Goal: Task Accomplishment & Management: Manage account settings

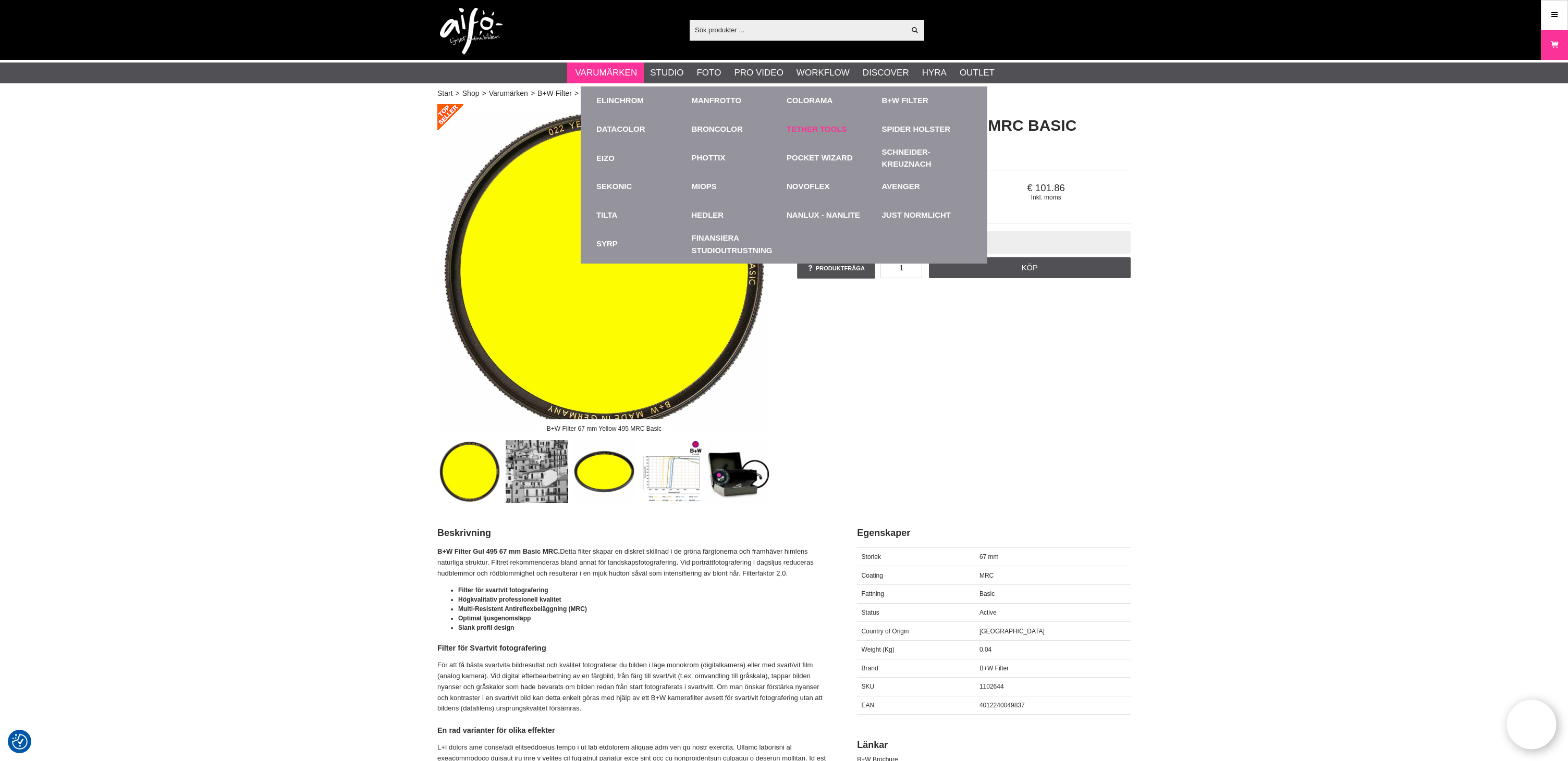
click at [813, 129] on link "Tether Tools" at bounding box center [816, 129] width 60 height 12
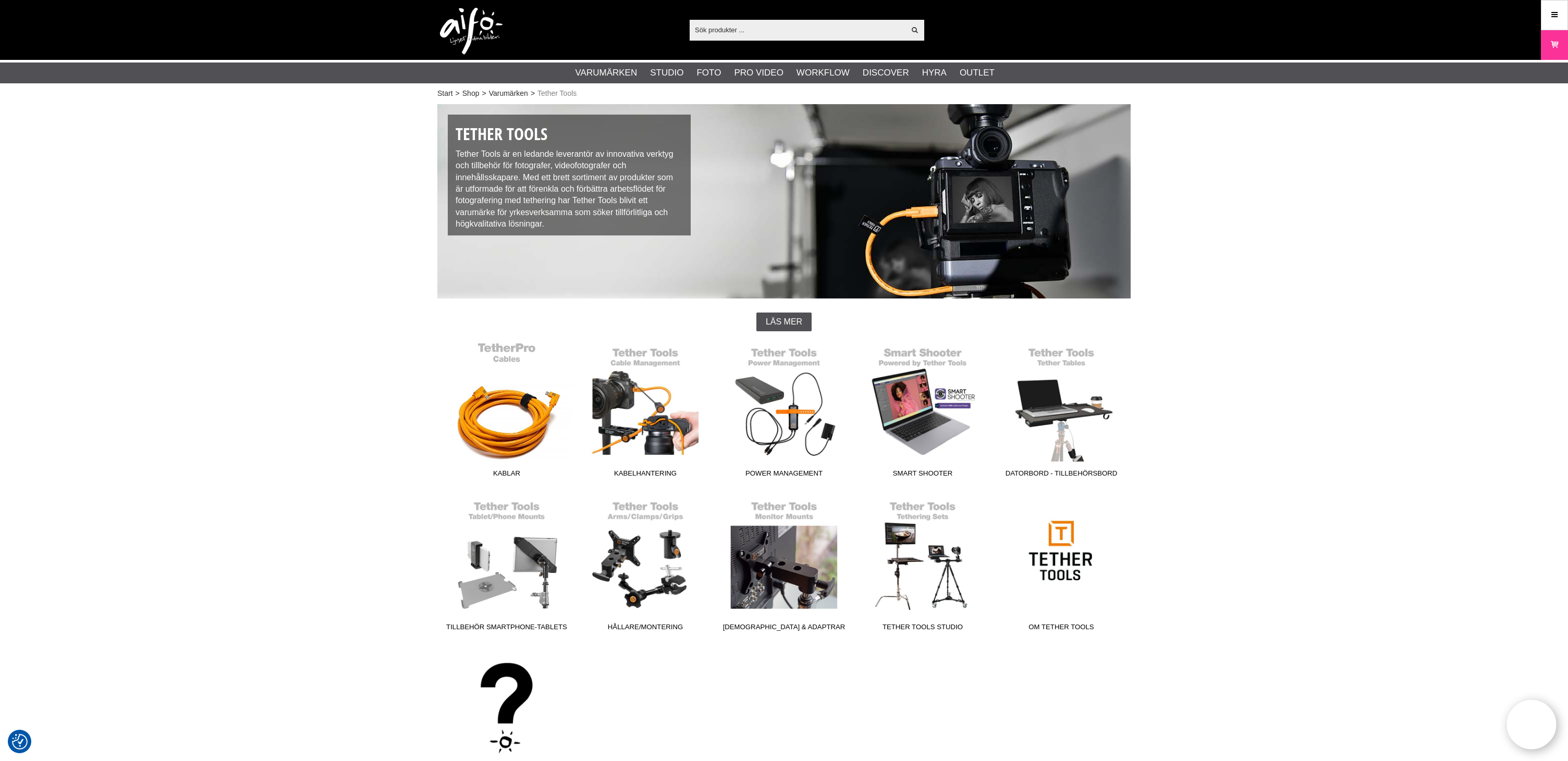
click at [524, 445] on link "Kablar" at bounding box center [507, 412] width 139 height 140
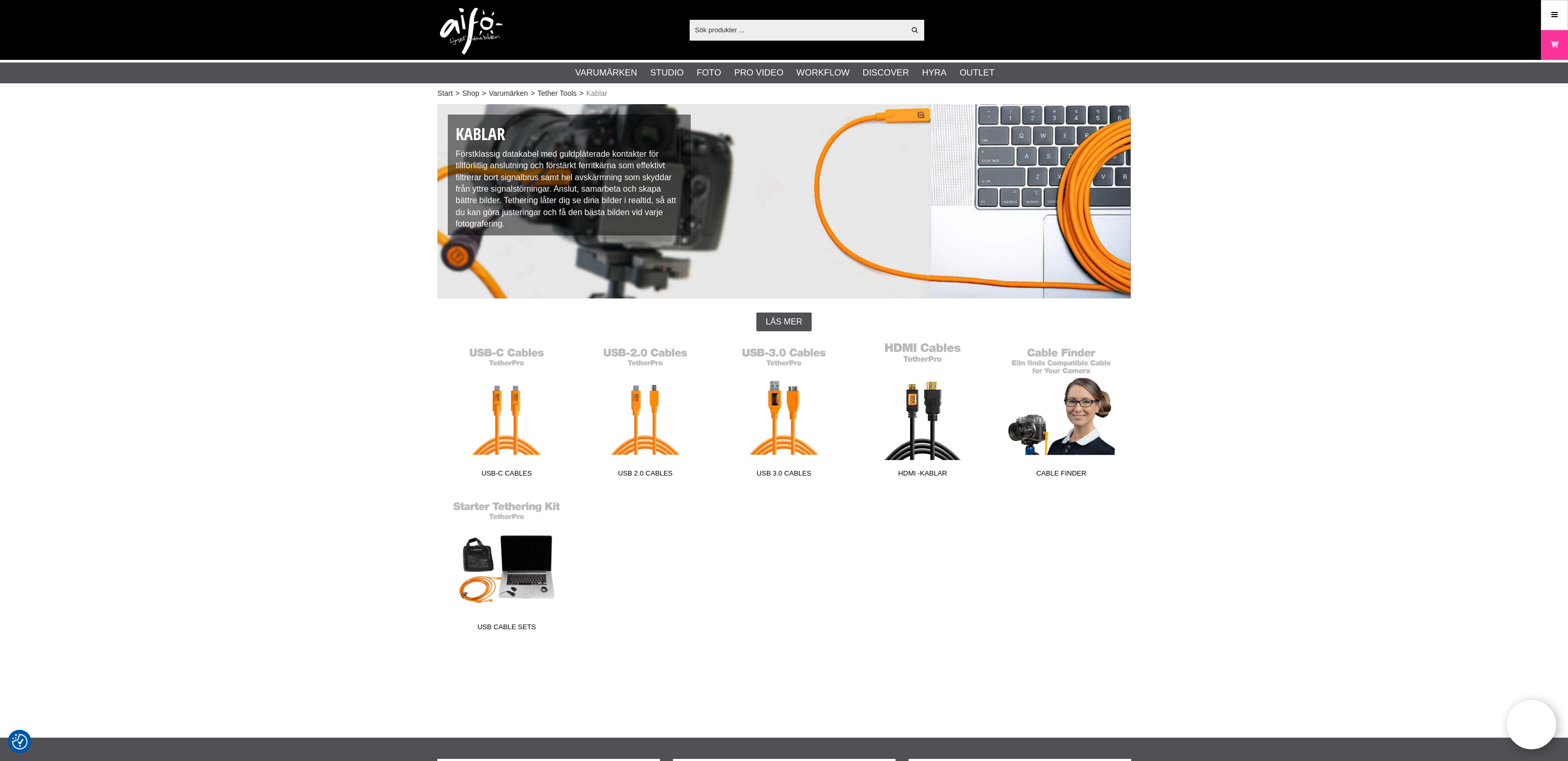
click at [938, 454] on link "HDMI -kablar" at bounding box center [922, 412] width 139 height 140
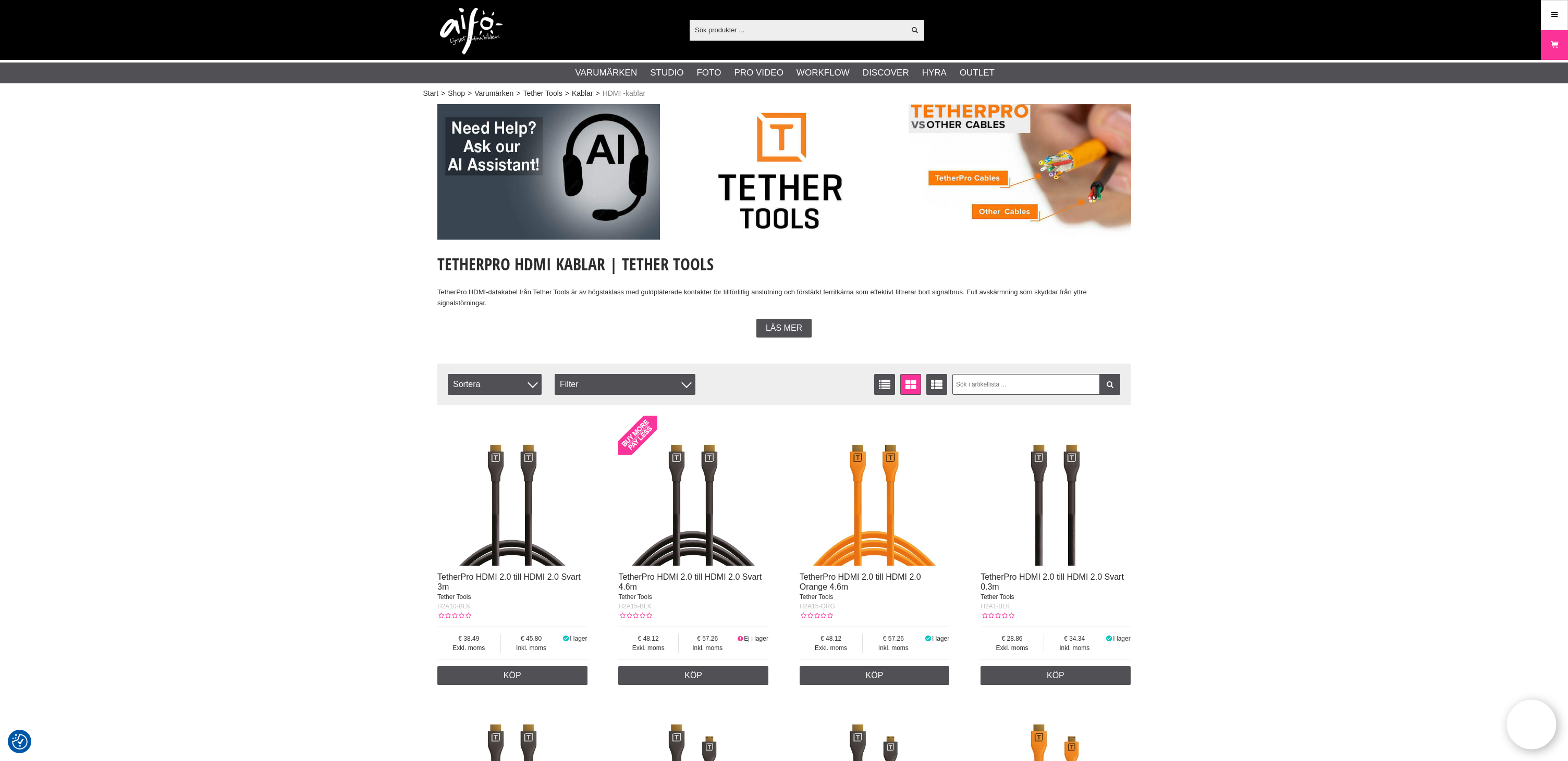
drag, startPoint x: 477, startPoint y: 35, endPoint x: 477, endPoint y: 43, distance: 8.0
click at [476, 35] on img at bounding box center [471, 32] width 63 height 47
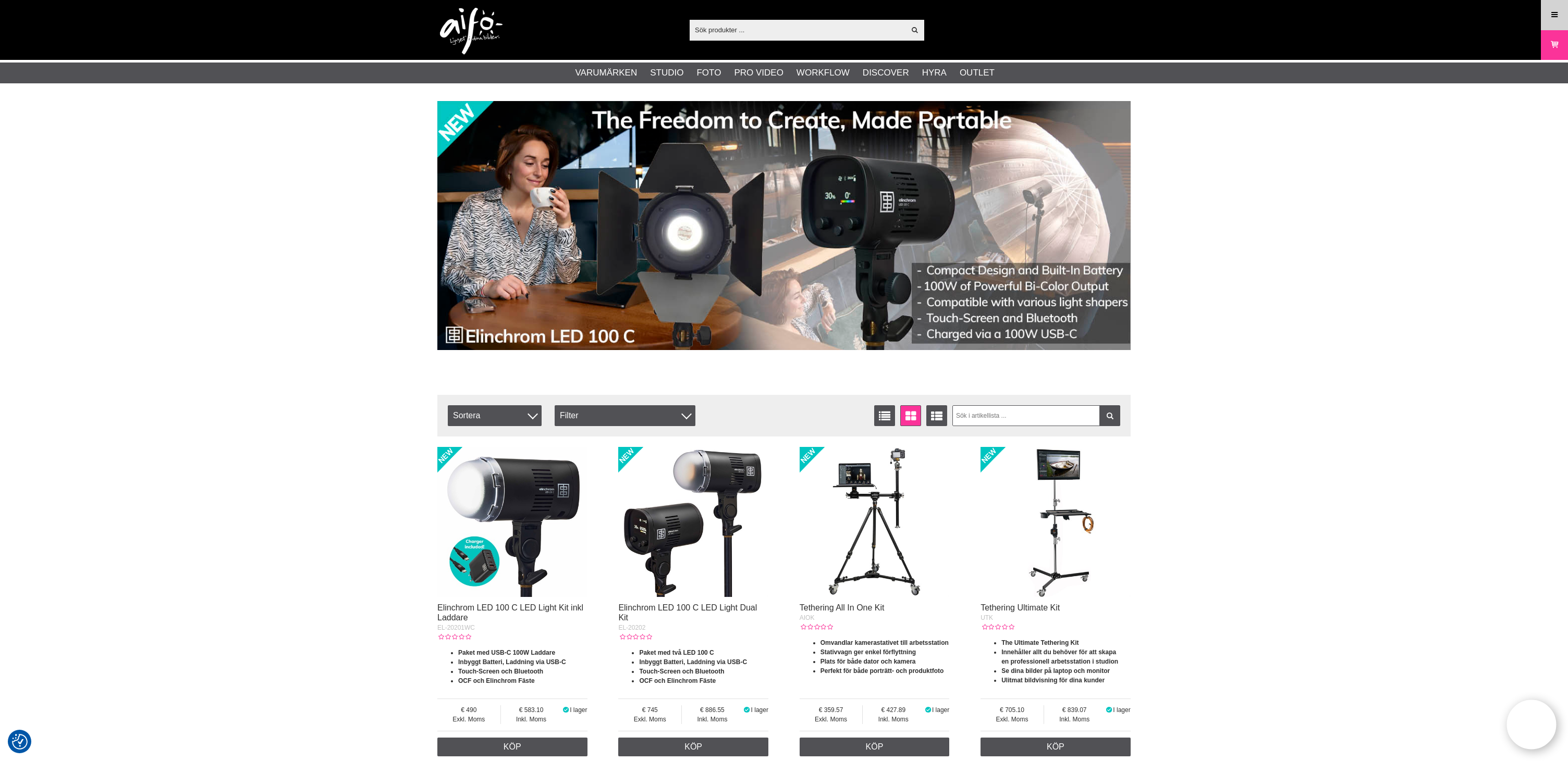
click at [1553, 15] on icon at bounding box center [1554, 15] width 10 height 12
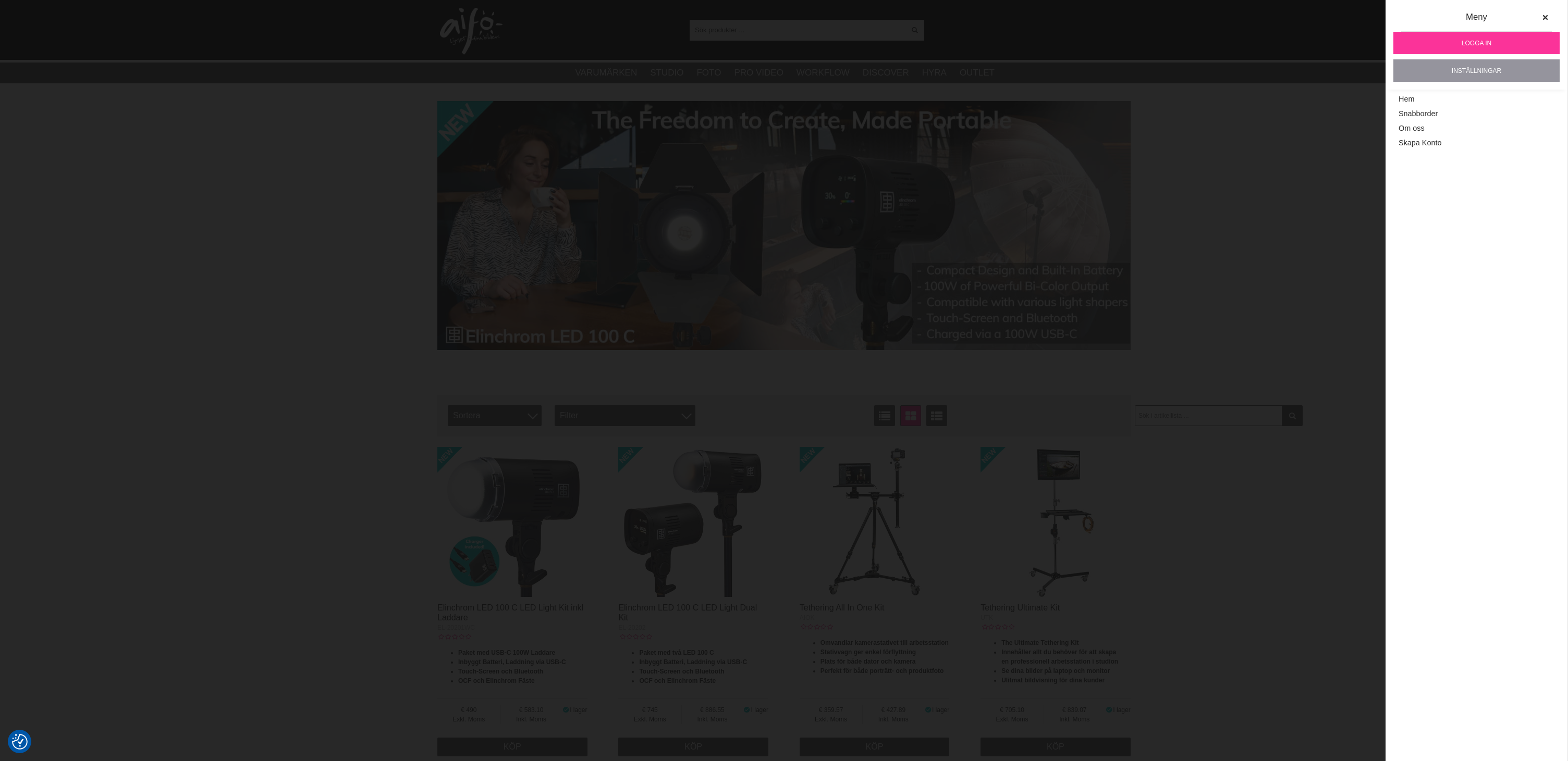
click at [1488, 69] on link "Inställningar" at bounding box center [1476, 71] width 166 height 22
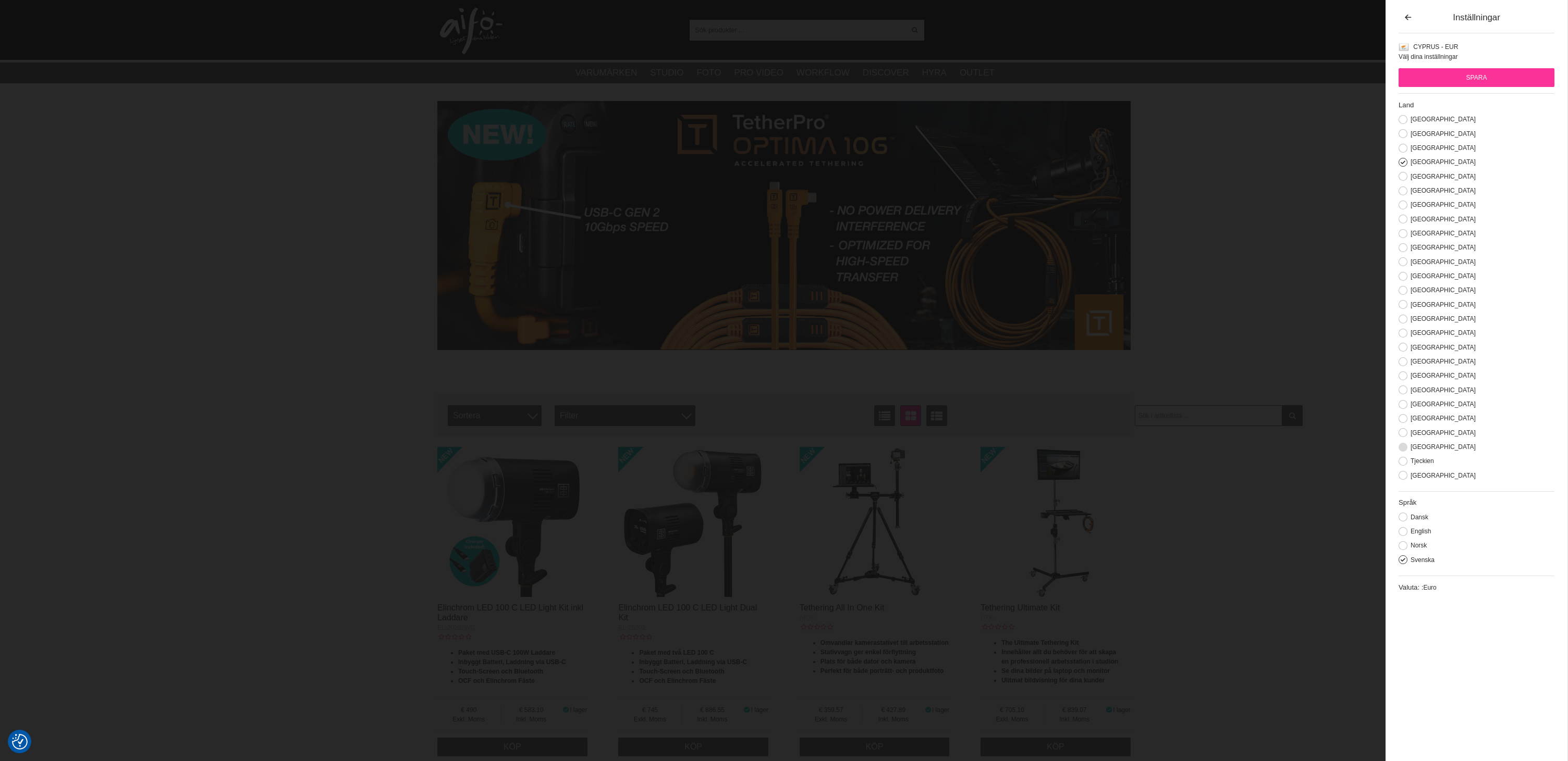
click at [1403, 451] on button at bounding box center [1403, 447] width 9 height 9
click at [1479, 79] on input "Spara" at bounding box center [1476, 78] width 156 height 19
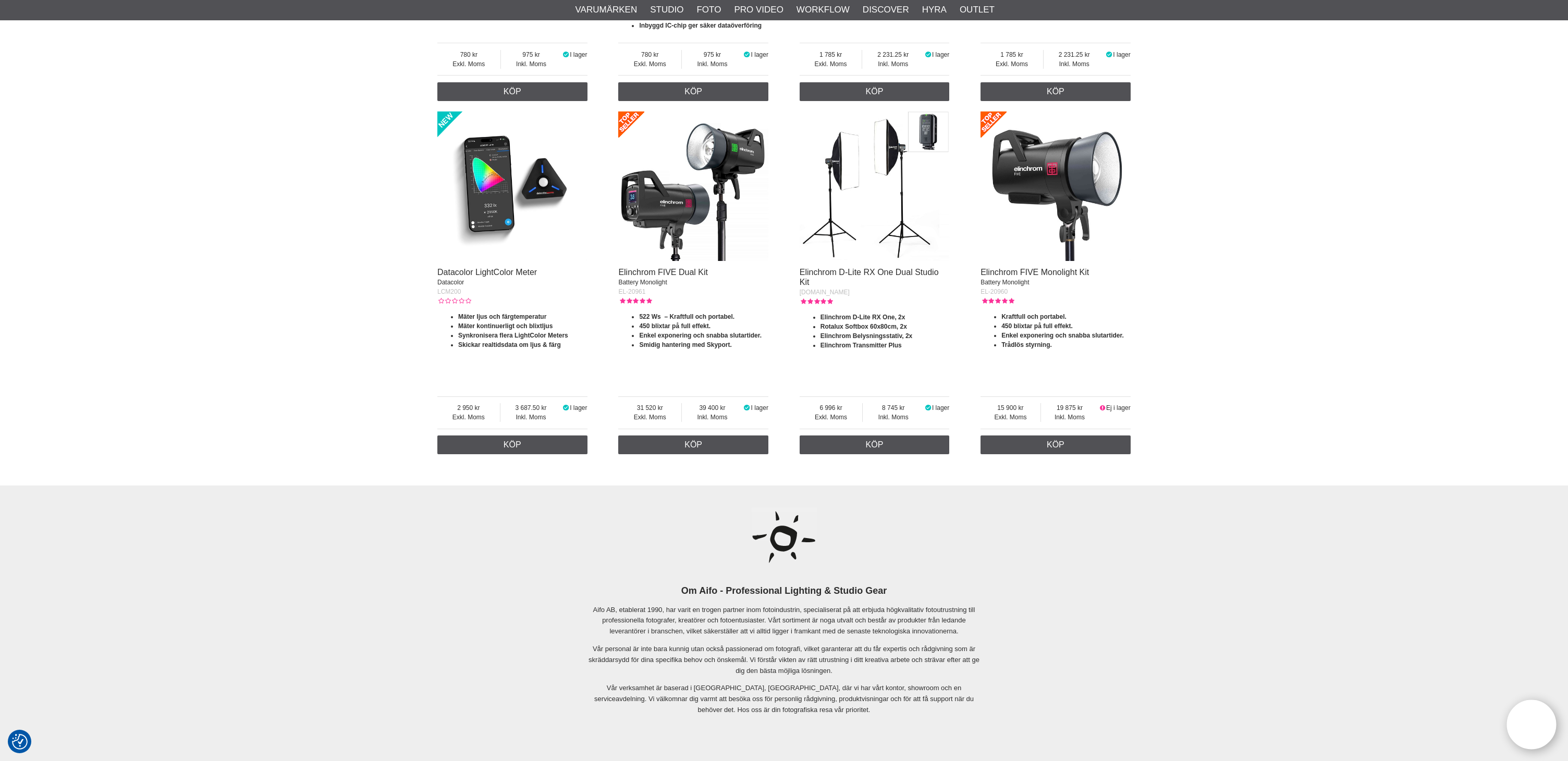
scroll to position [1659, 0]
